Goal: Information Seeking & Learning: Understand process/instructions

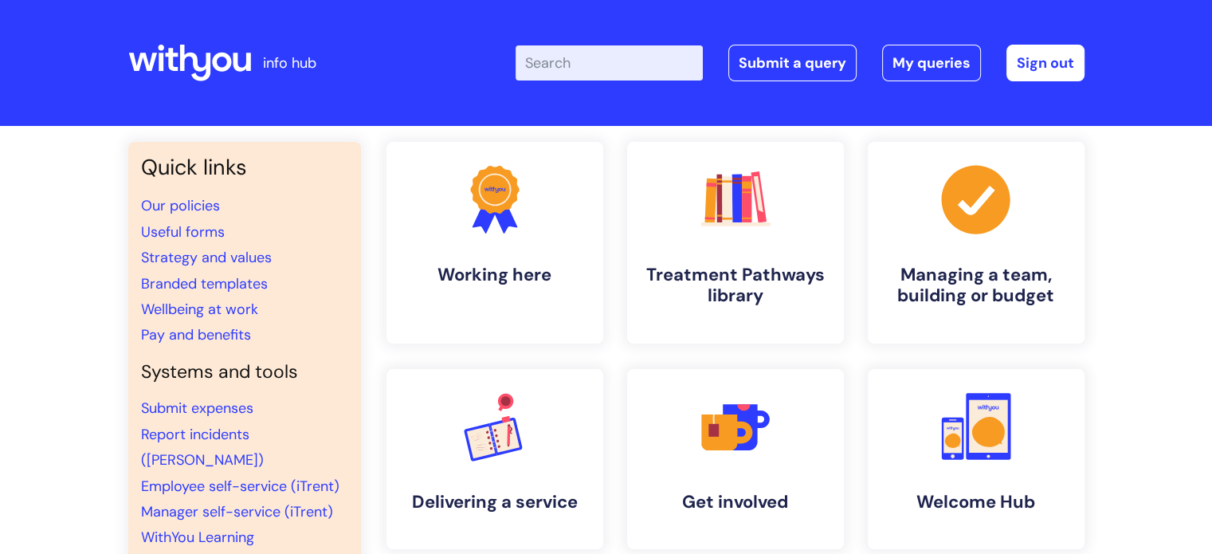
click at [639, 71] on input "Enter your search term here..." at bounding box center [609, 62] width 187 height 35
type input "mandatory"
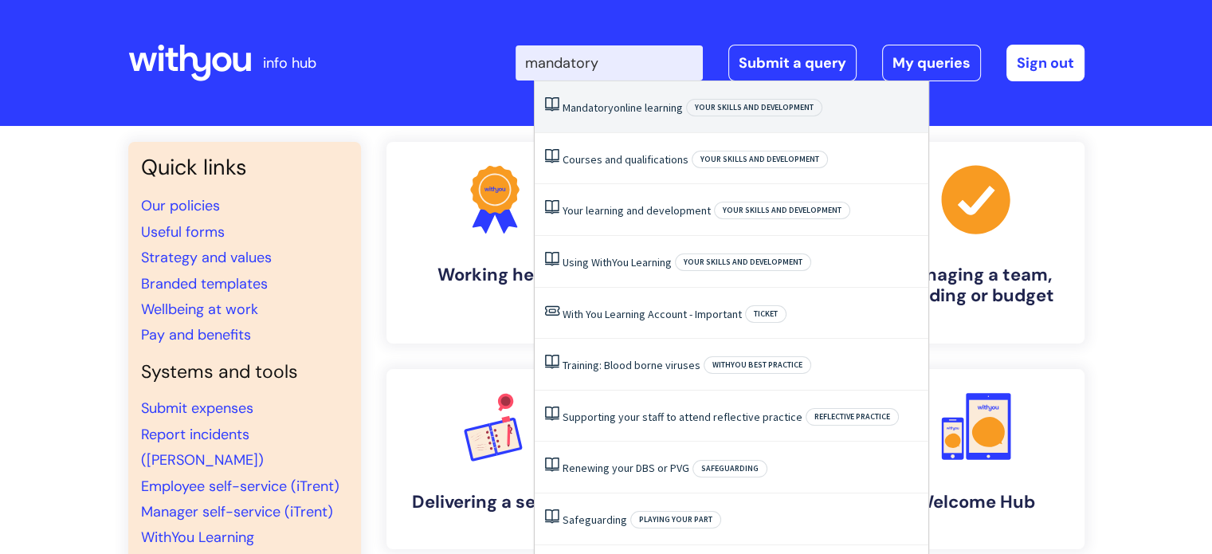
click at [643, 98] on li "Mandatory online learning Your skills and development" at bounding box center [732, 107] width 394 height 52
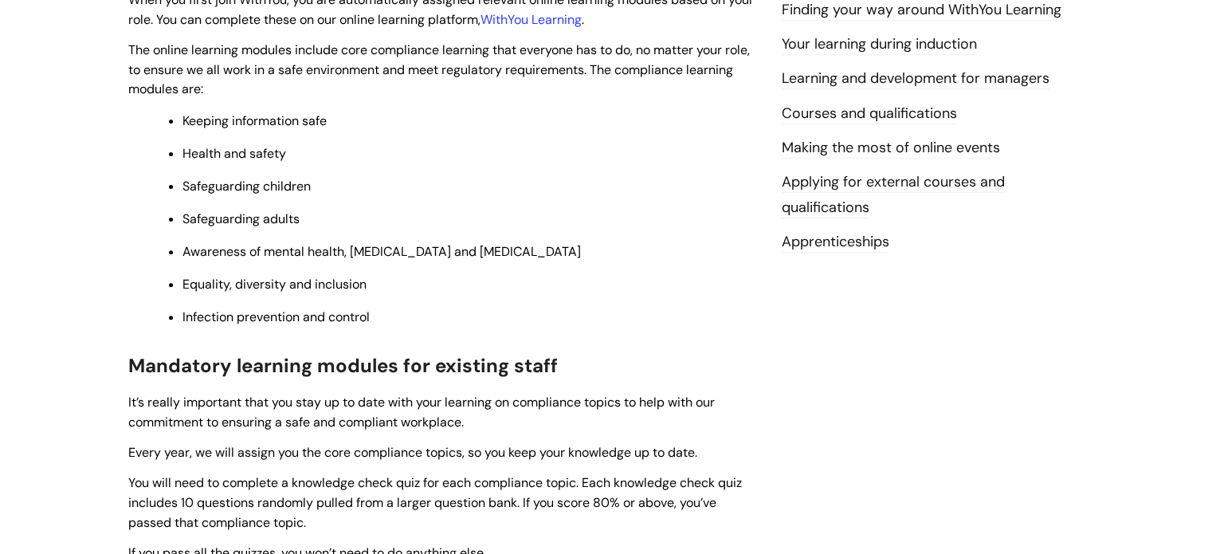
scroll to position [418, 0]
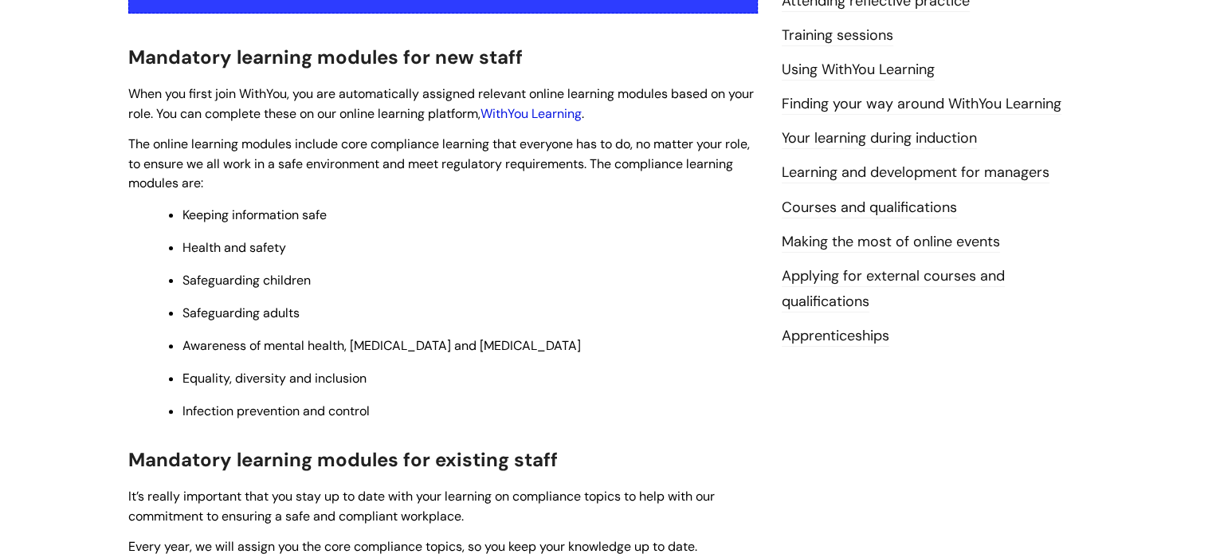
click at [575, 116] on link "WithYou Learning" at bounding box center [531, 113] width 101 height 17
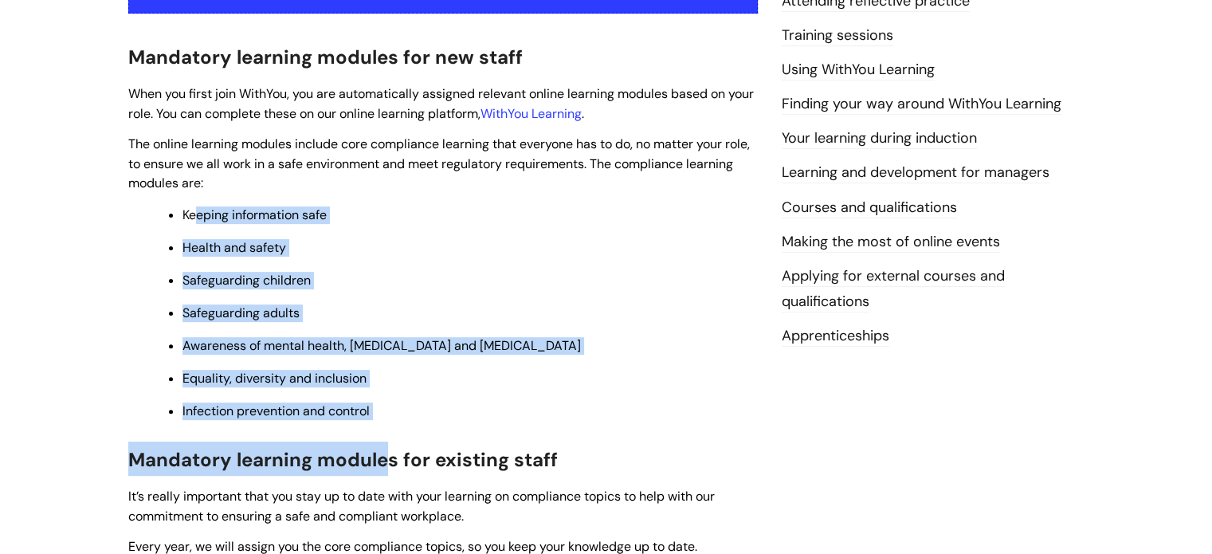
drag, startPoint x: 385, startPoint y: 430, endPoint x: 196, endPoint y: 216, distance: 285.2
click at [196, 216] on span "Keeping information safe" at bounding box center [255, 214] width 144 height 17
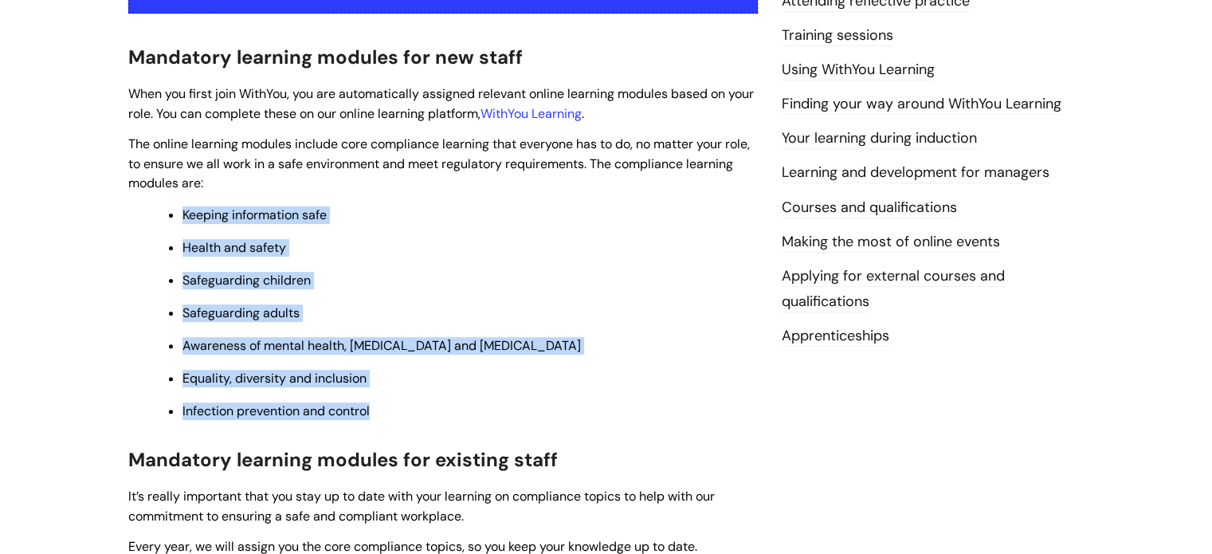
drag, startPoint x: 160, startPoint y: 216, endPoint x: 375, endPoint y: 414, distance: 292.2
click at [375, 414] on ul "Keeping information safe Health and safety Safeguarding children Safeguarding a…" at bounding box center [451, 312] width 614 height 217
copy ul "Keeping information safe Health and safety Safeguarding children Safeguarding a…"
click at [577, 211] on p "Keeping information safe" at bounding box center [471, 215] width 576 height 18
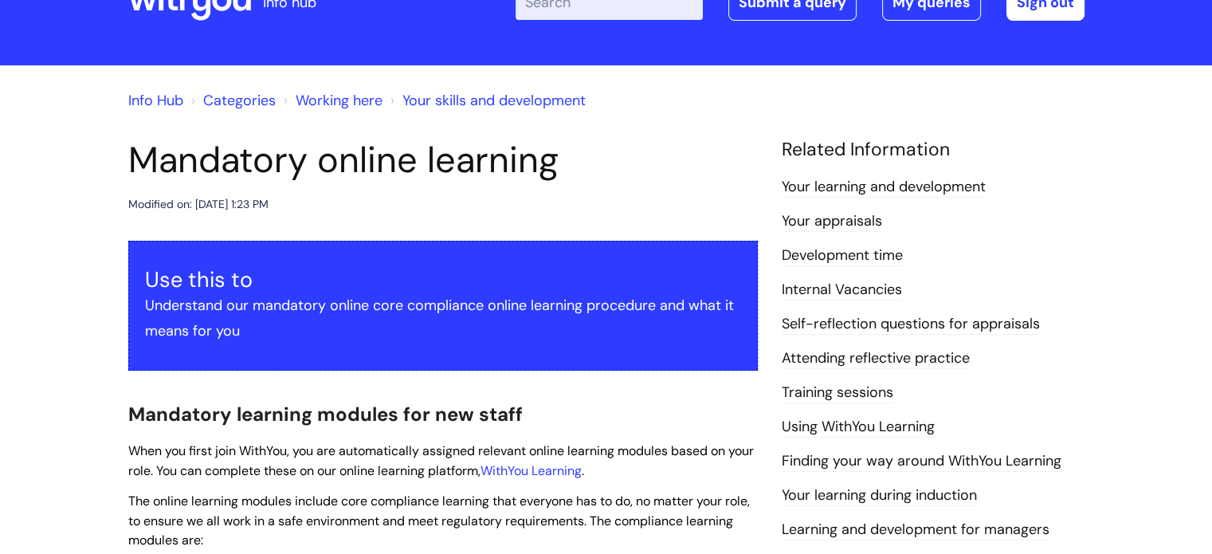
scroll to position [61, 0]
click at [419, 104] on link "Your skills and development" at bounding box center [494, 100] width 183 height 19
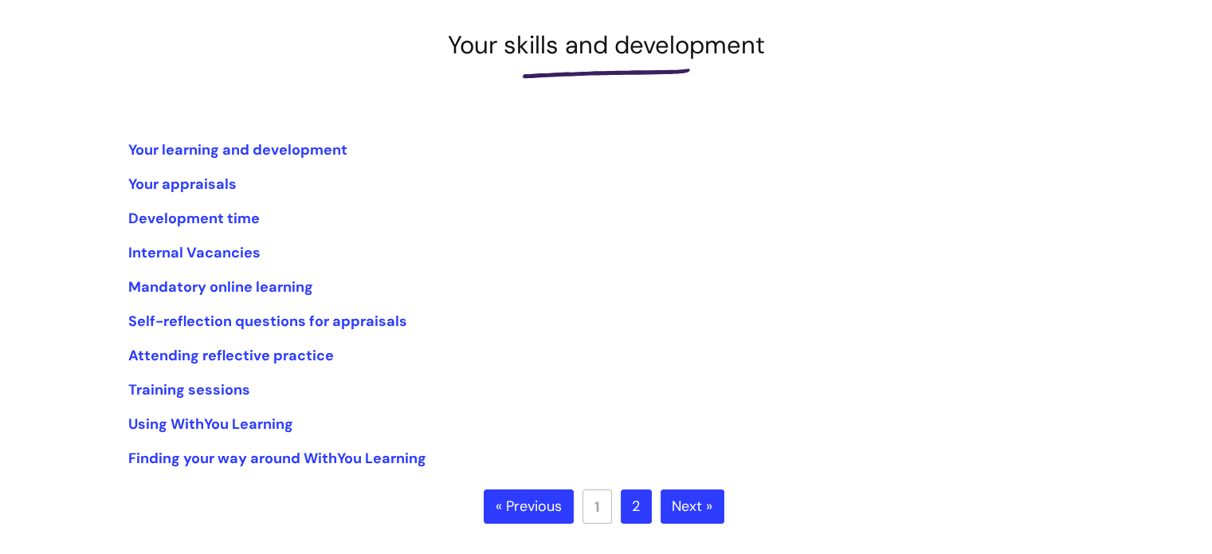
scroll to position [220, 0]
click at [631, 506] on link "2" at bounding box center [636, 506] width 31 height 35
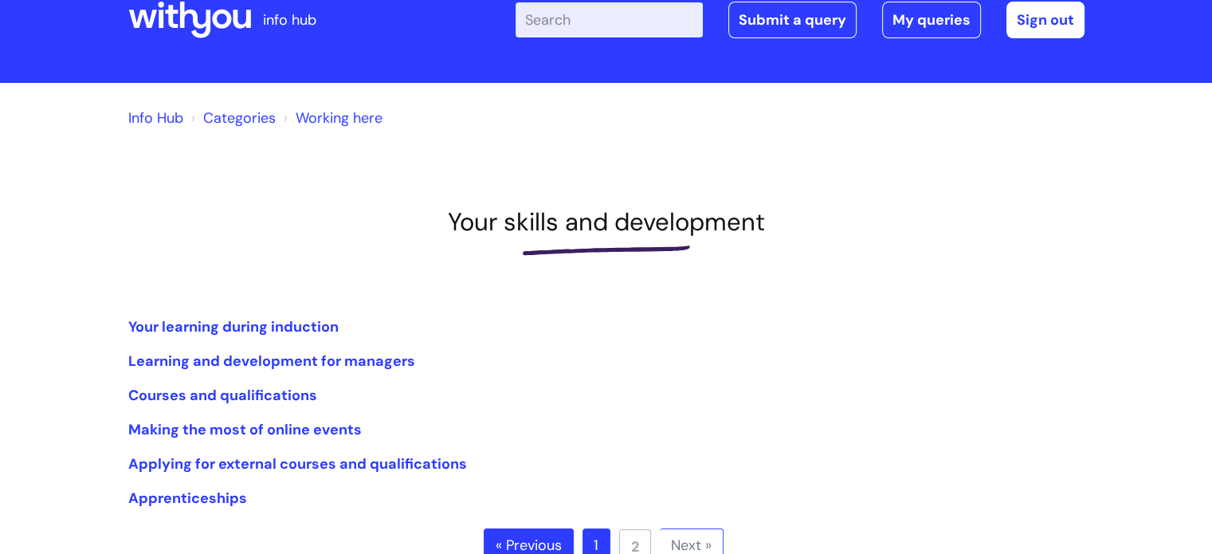
scroll to position [57, 0]
